Goal: Transaction & Acquisition: Purchase product/service

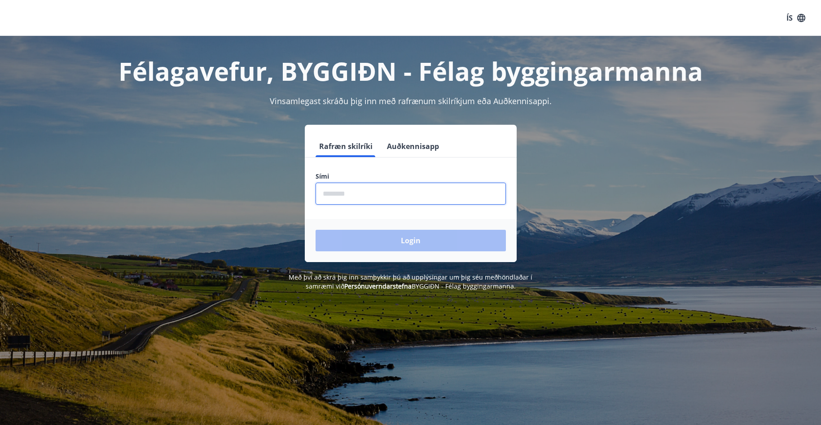
click at [372, 199] on input "phone" at bounding box center [411, 194] width 190 height 22
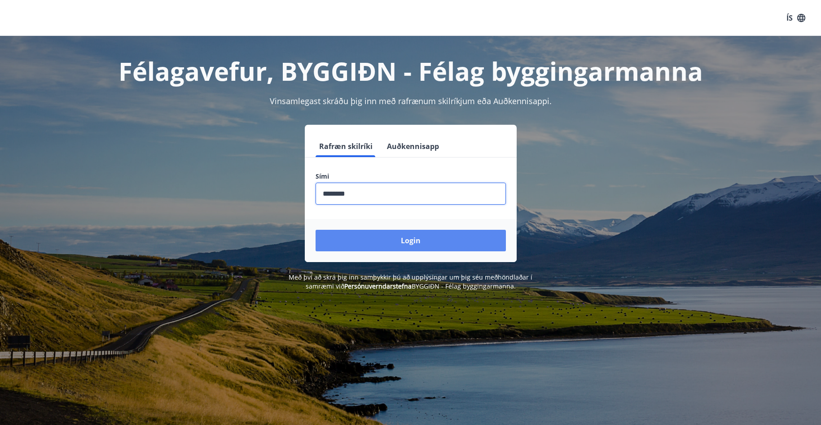
type input "********"
click at [421, 243] on button "Login" at bounding box center [411, 241] width 190 height 22
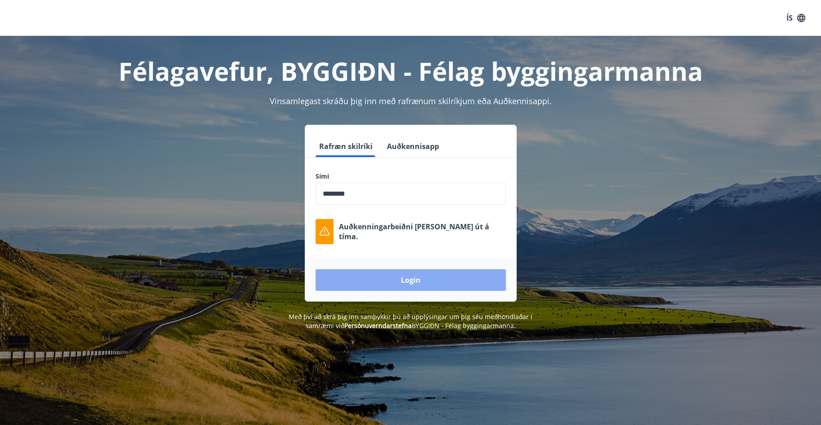
click at [419, 282] on button "Login" at bounding box center [411, 280] width 190 height 22
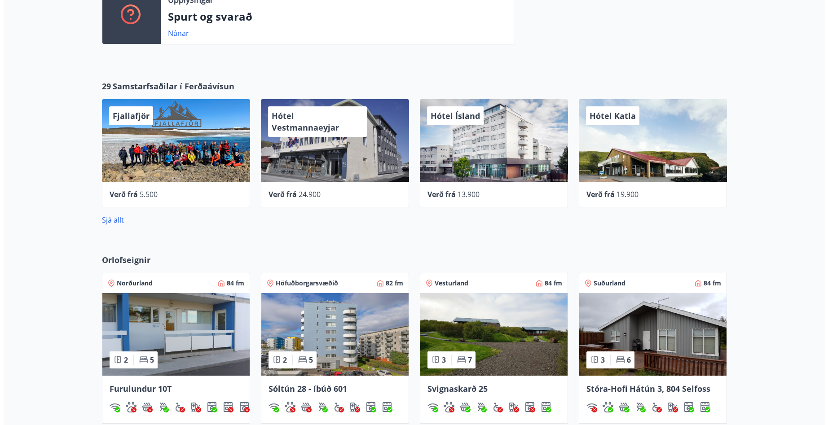
scroll to position [404, 0]
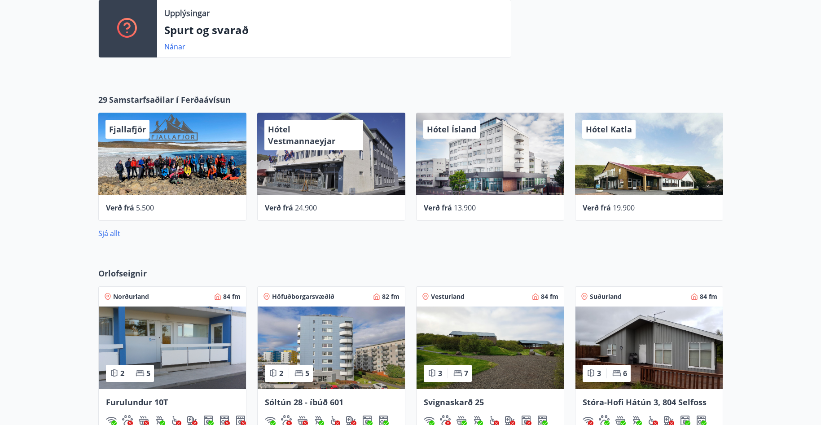
click at [307, 129] on span "Hótel Vestmannaeyjar" at bounding box center [301, 135] width 67 height 22
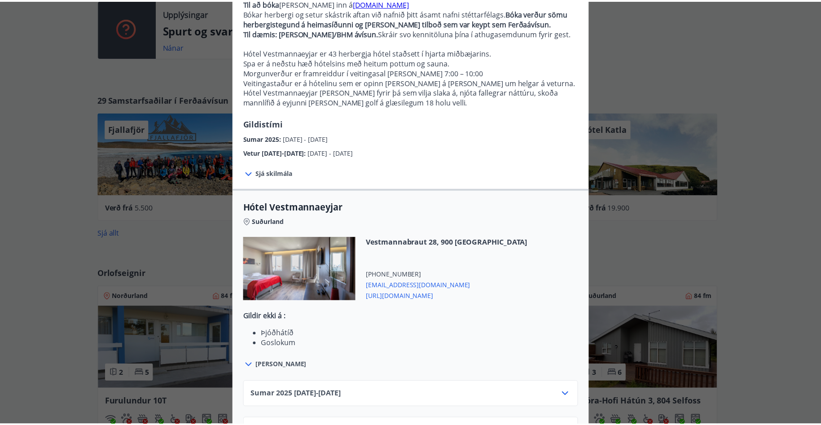
scroll to position [0, 0]
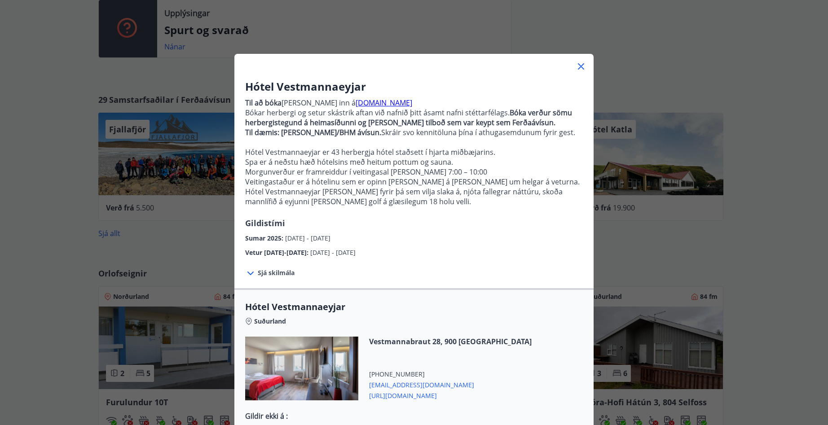
click at [577, 64] on icon at bounding box center [581, 66] width 11 height 11
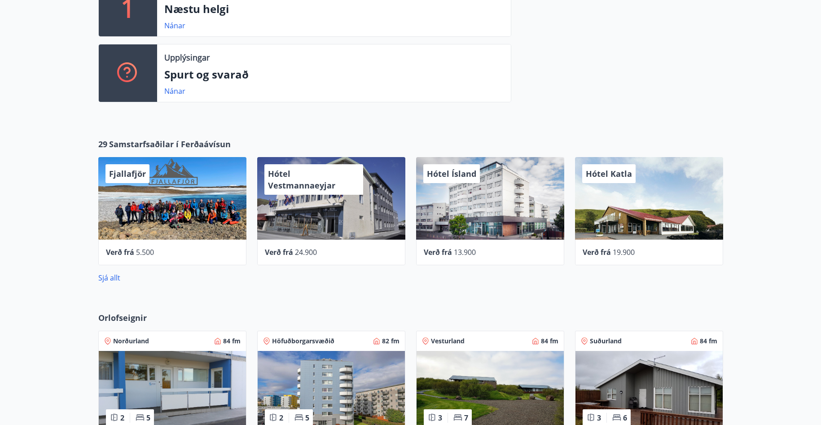
scroll to position [359, 0]
click at [117, 278] on link "Sjá allt" at bounding box center [109, 278] width 22 height 10
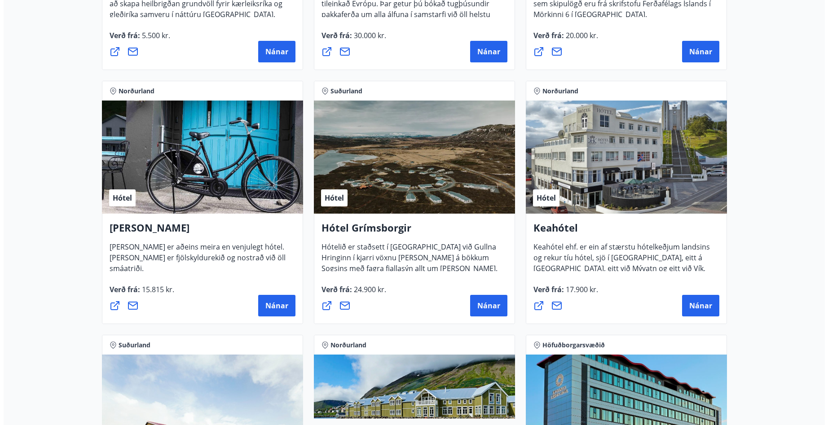
scroll to position [359, 0]
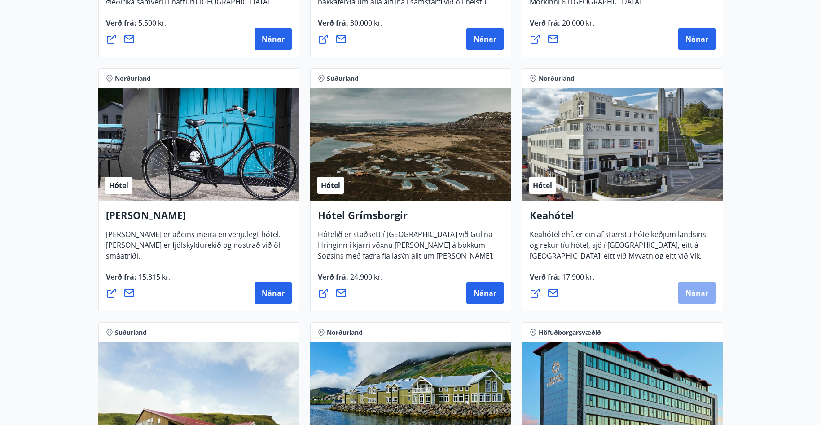
click at [696, 295] on span "Nánar" at bounding box center [697, 293] width 23 height 10
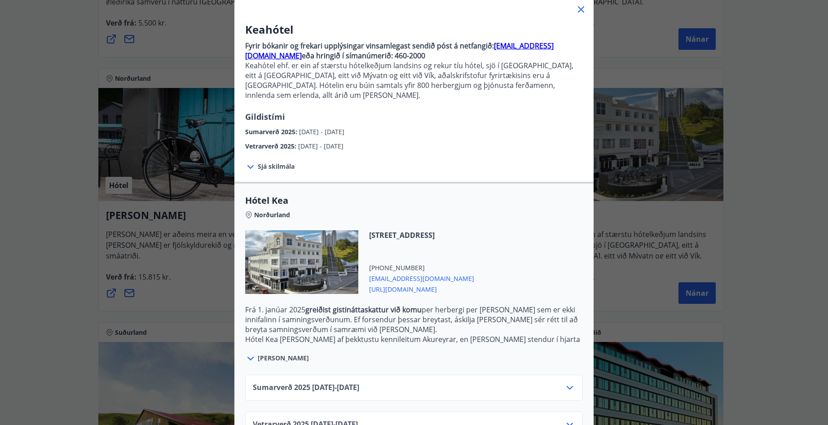
scroll to position [77, 0]
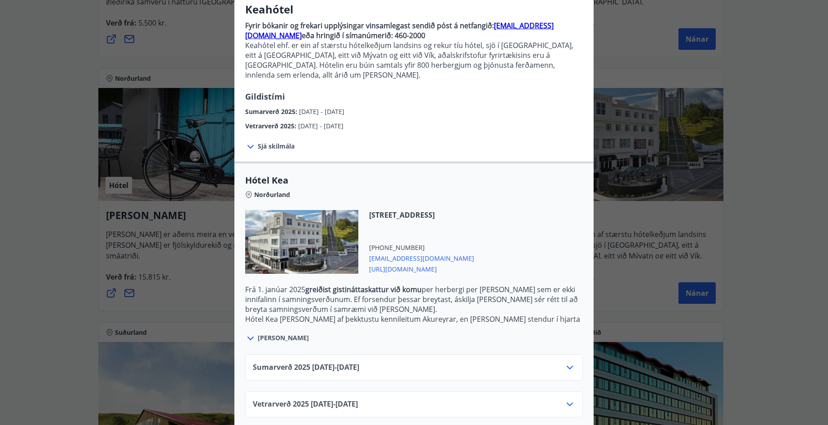
click at [565, 399] on icon at bounding box center [569, 404] width 11 height 11
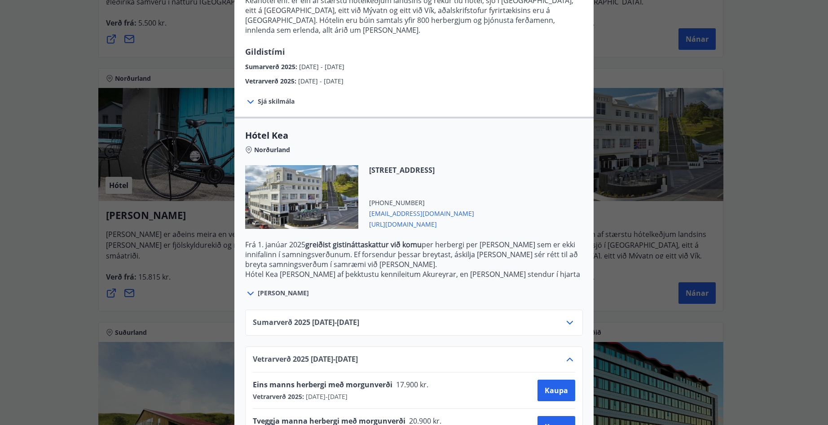
scroll to position [150, 0]
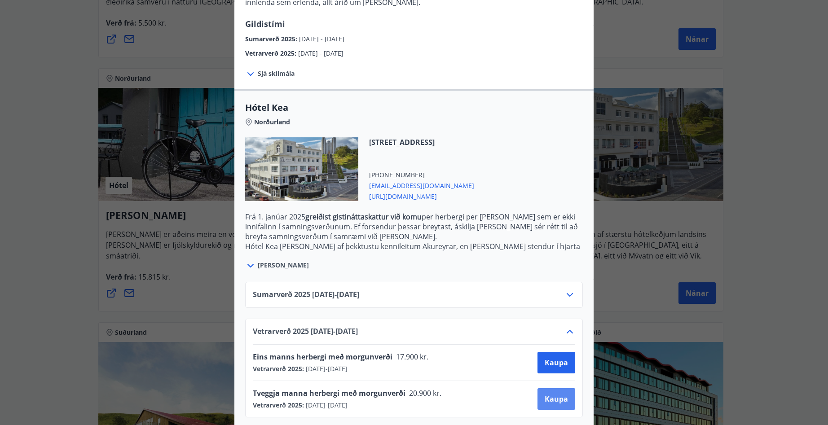
click at [551, 394] on span "Kaupa" at bounding box center [556, 399] width 23 height 10
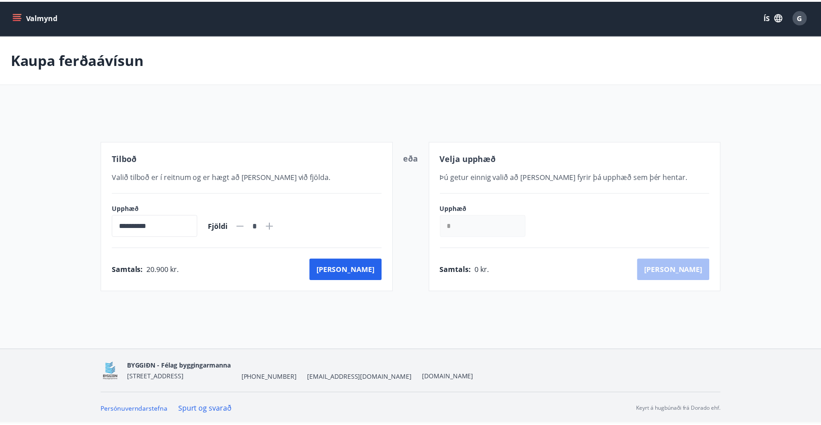
scroll to position [1, 0]
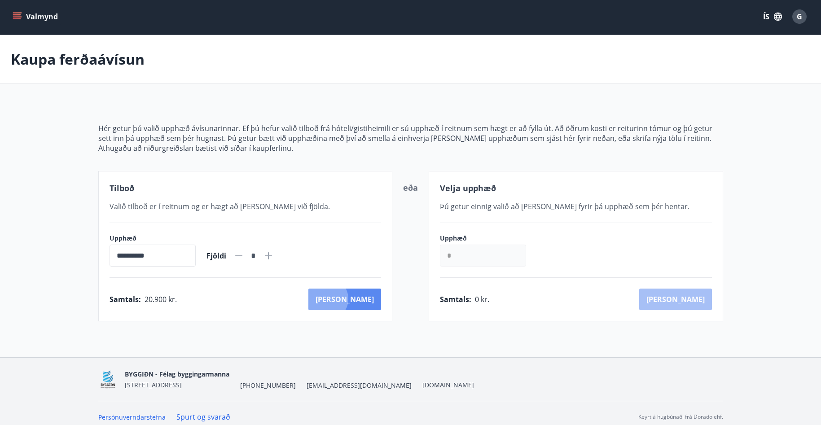
click at [366, 299] on button "[PERSON_NAME]" at bounding box center [344, 300] width 73 height 22
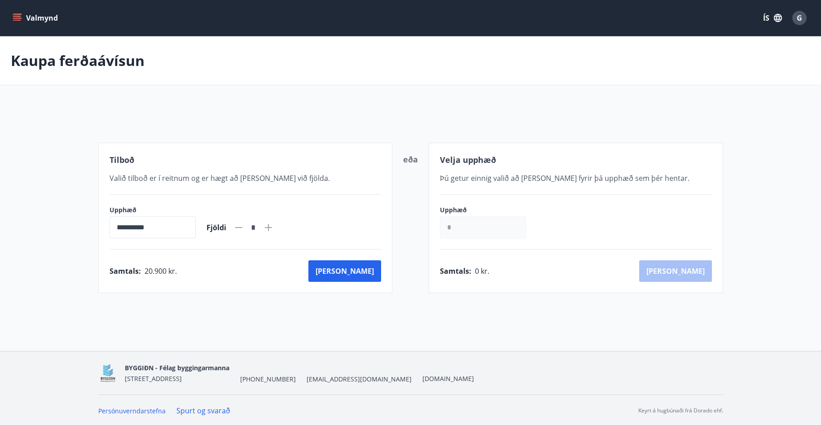
scroll to position [1, 0]
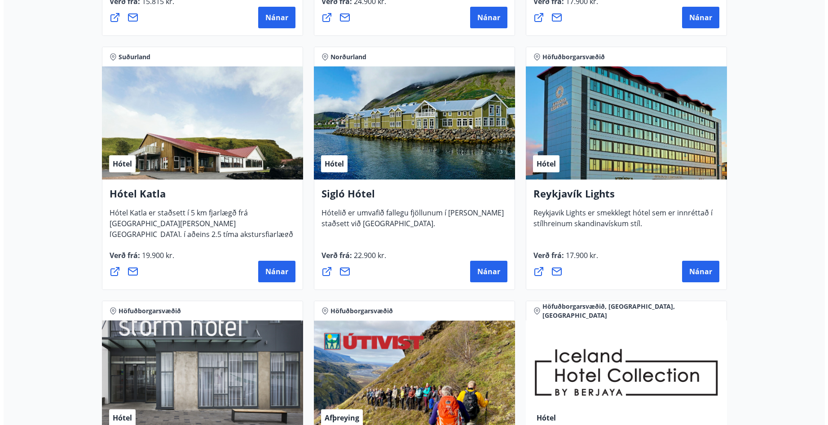
scroll to position [630, 0]
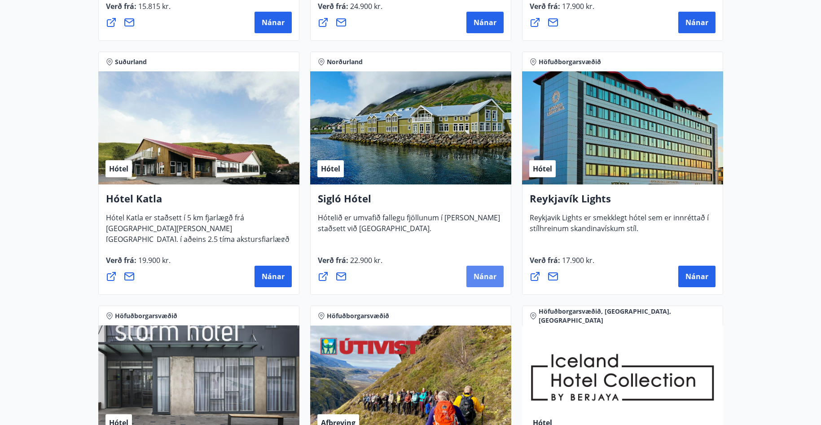
click at [486, 278] on span "Nánar" at bounding box center [485, 277] width 23 height 10
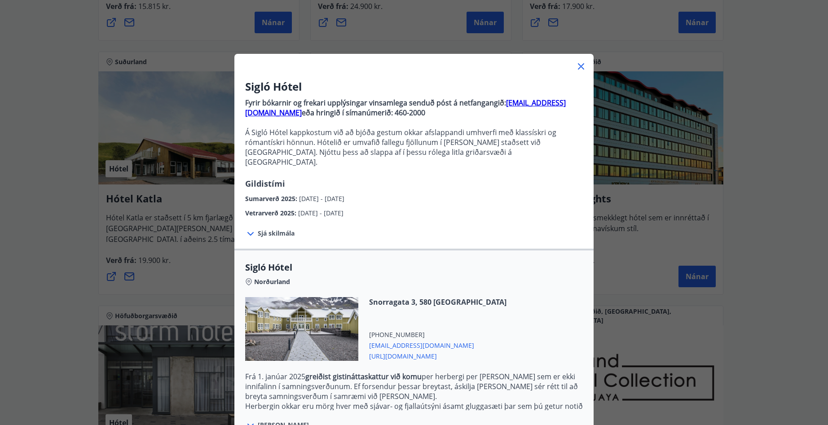
scroll to position [87, 0]
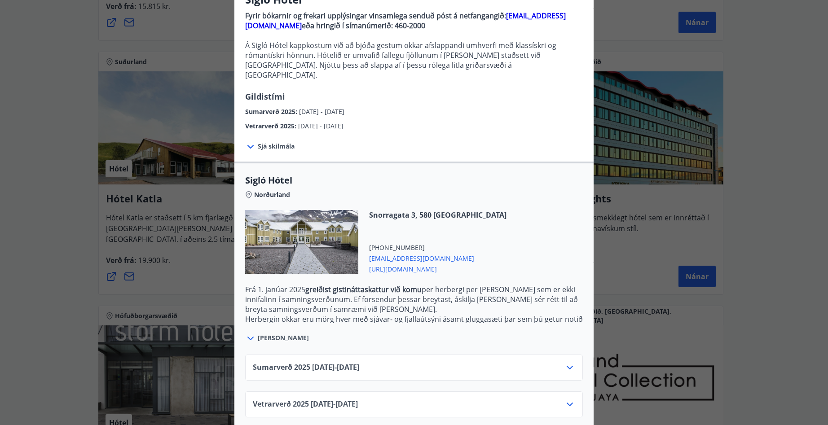
click at [568, 399] on icon at bounding box center [569, 404] width 11 height 11
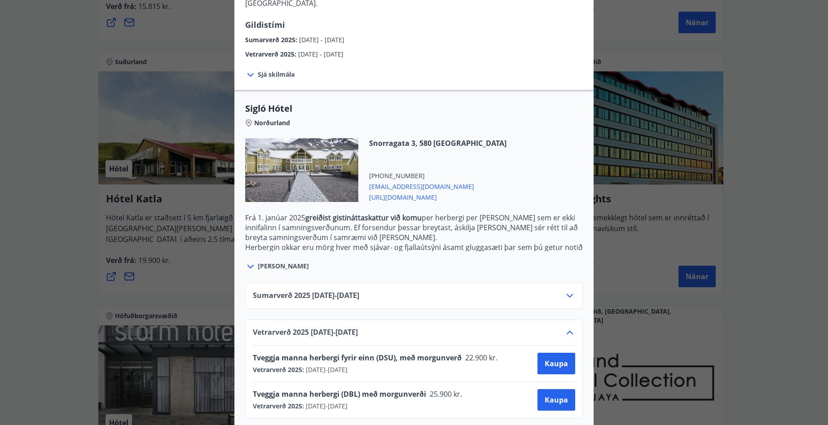
scroll to position [160, 0]
click at [551, 394] on span "Kaupa" at bounding box center [556, 399] width 23 height 10
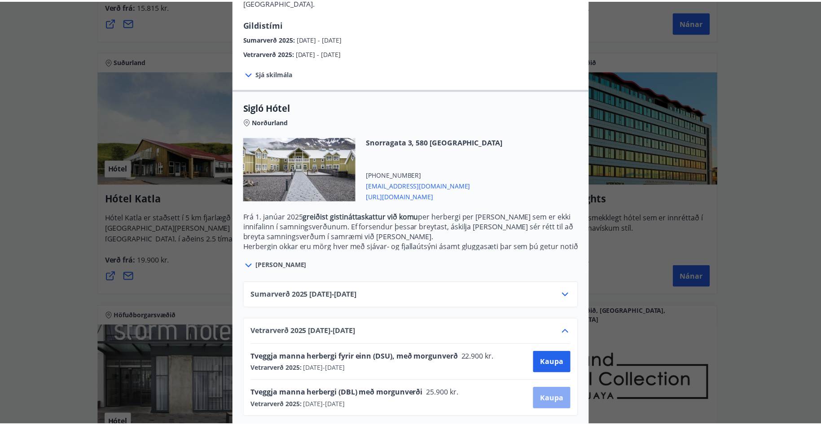
scroll to position [1, 0]
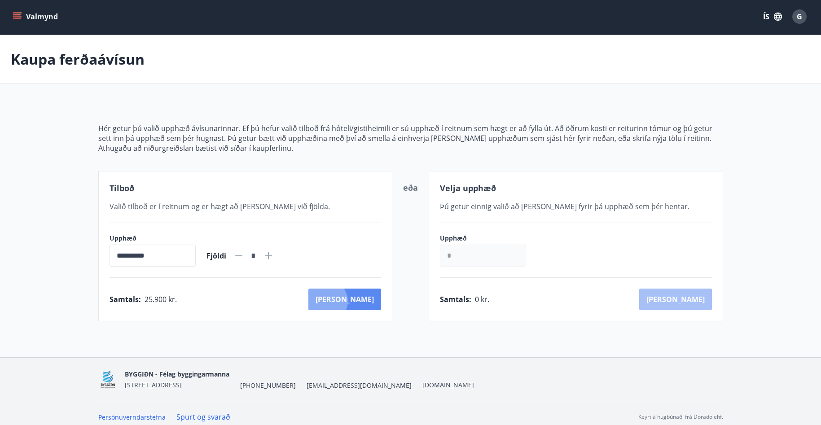
click at [366, 301] on button "[PERSON_NAME]" at bounding box center [344, 300] width 73 height 22
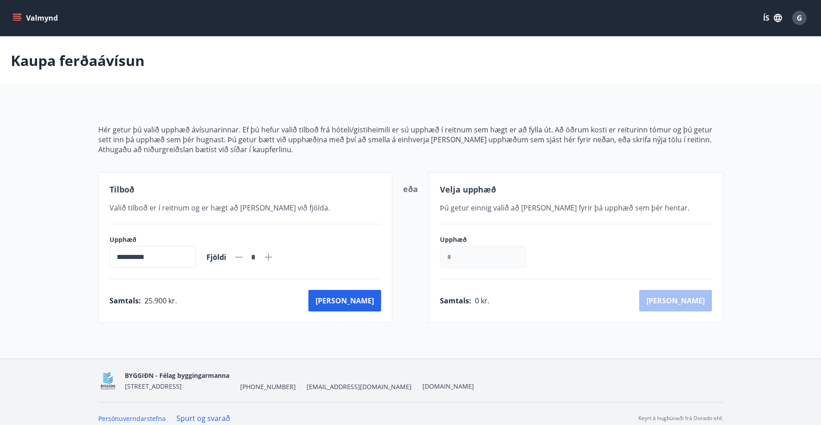
click at [14, 14] on icon "menu" at bounding box center [18, 14] width 10 height 1
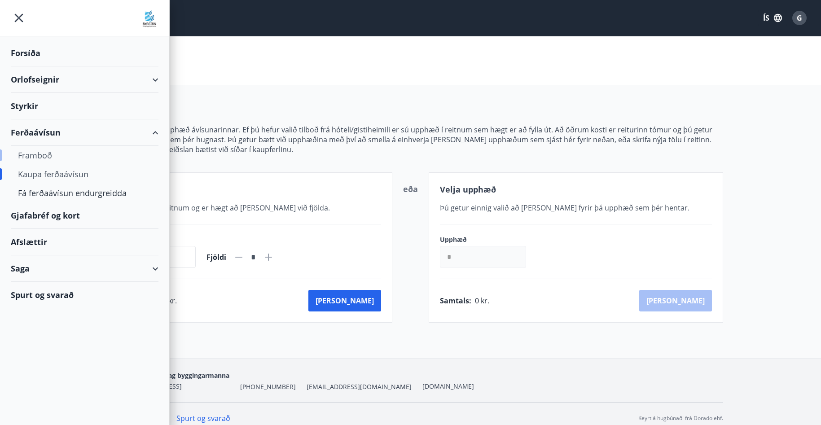
click at [44, 158] on div "Framboð" at bounding box center [84, 155] width 133 height 19
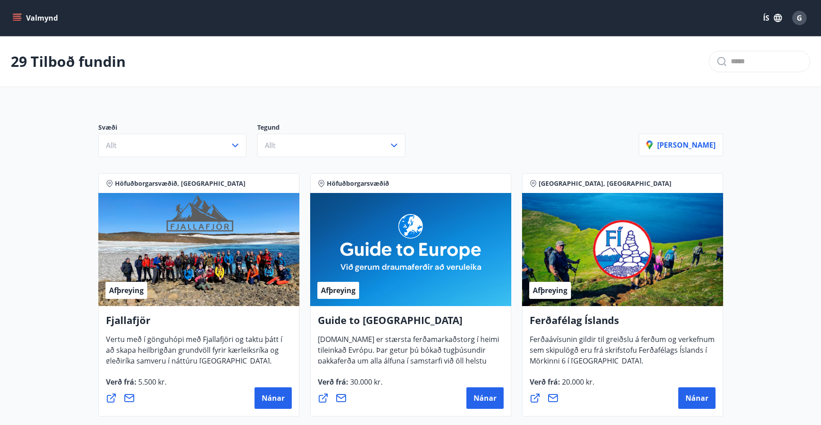
click at [17, 13] on button "Valmynd" at bounding box center [36, 18] width 51 height 16
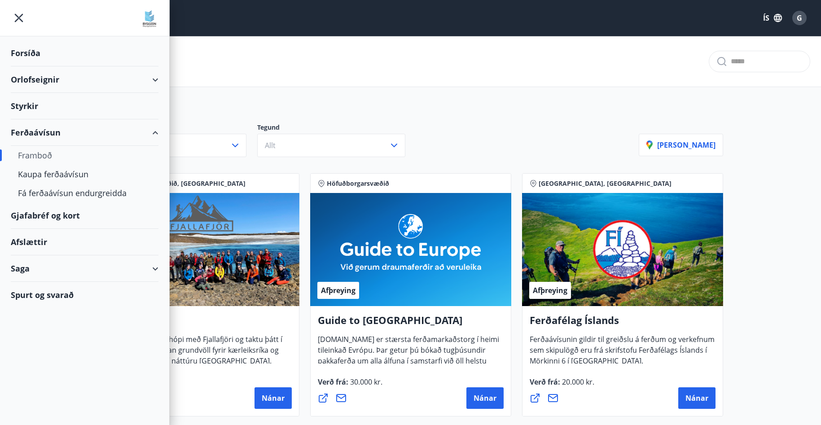
click at [153, 269] on div "Saga" at bounding box center [85, 269] width 148 height 26
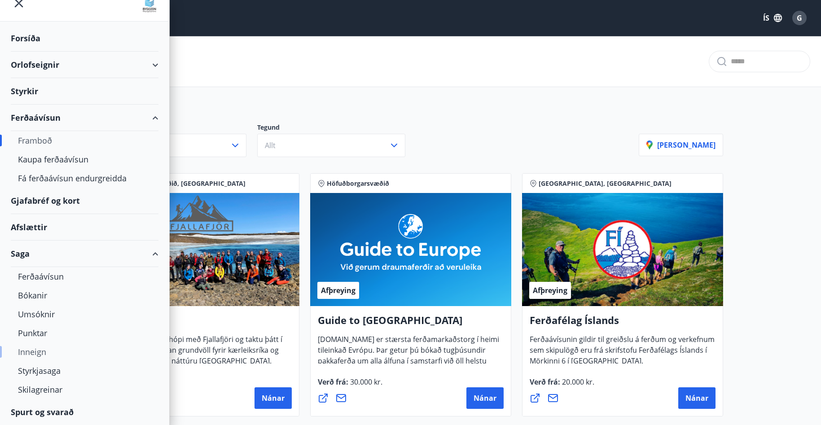
click at [31, 352] on div "Inneign" at bounding box center [84, 352] width 133 height 19
